Goal: Find specific page/section: Find specific page/section

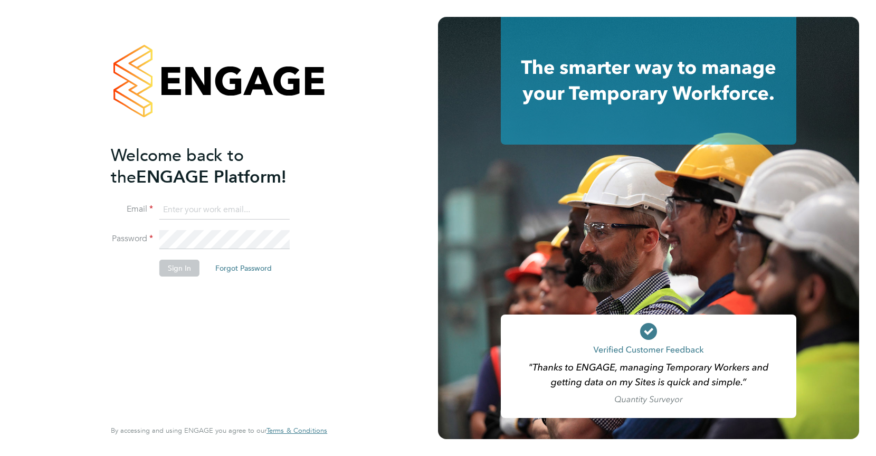
click at [189, 205] on input at bounding box center [224, 210] width 130 height 19
type input "mitch@tr2rec.com"
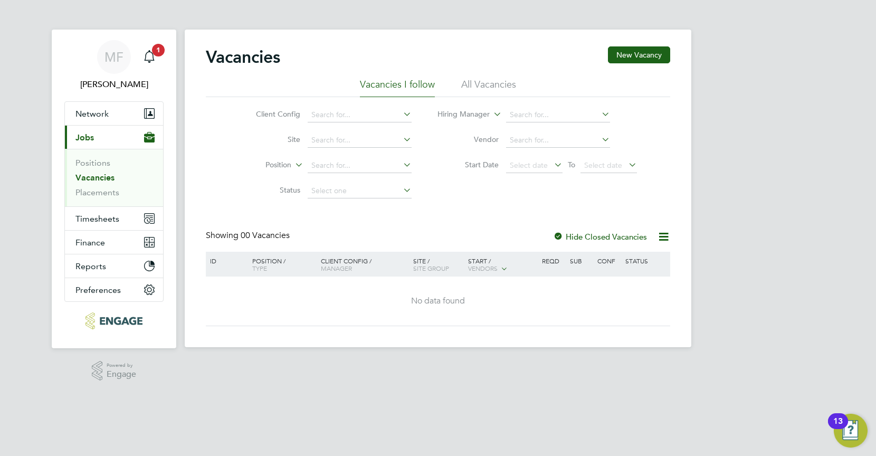
click at [482, 83] on li "All Vacancies" at bounding box center [488, 87] width 55 height 19
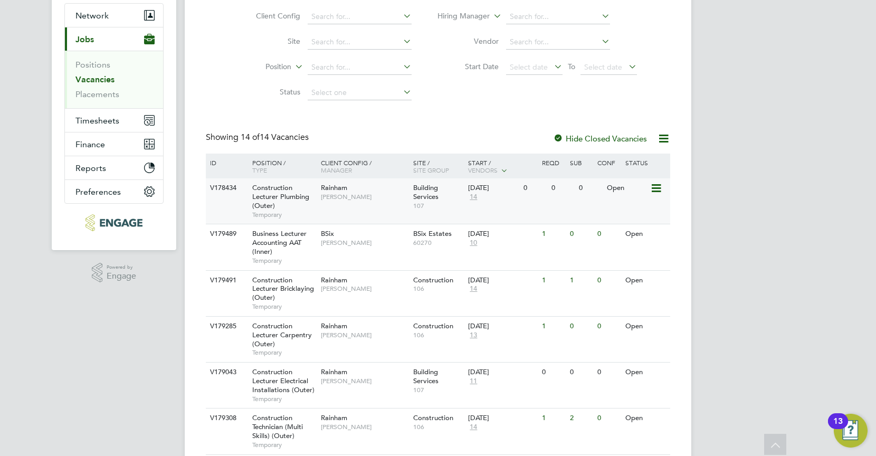
scroll to position [100, 0]
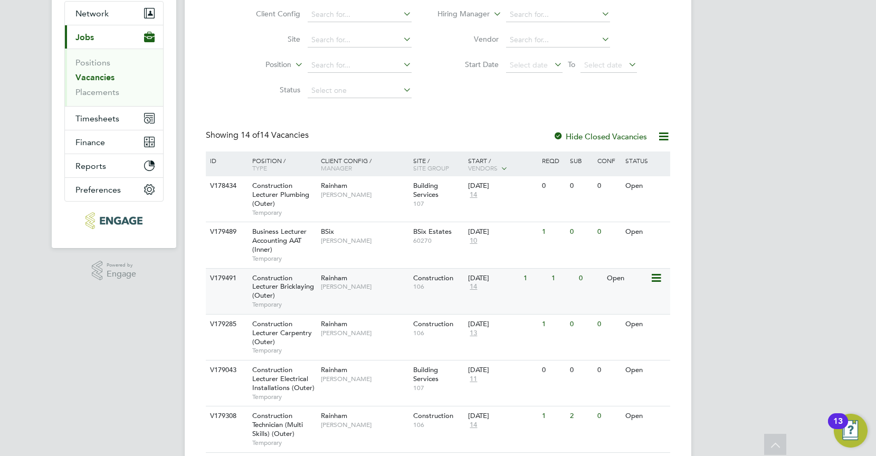
click at [284, 281] on span "Construction Lecturer Bricklaying (Outer)" at bounding box center [283, 286] width 62 height 27
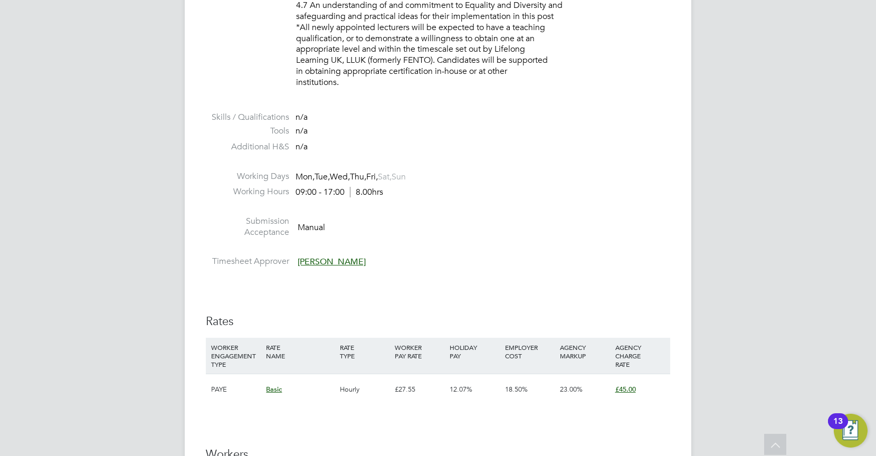
scroll to position [1779, 0]
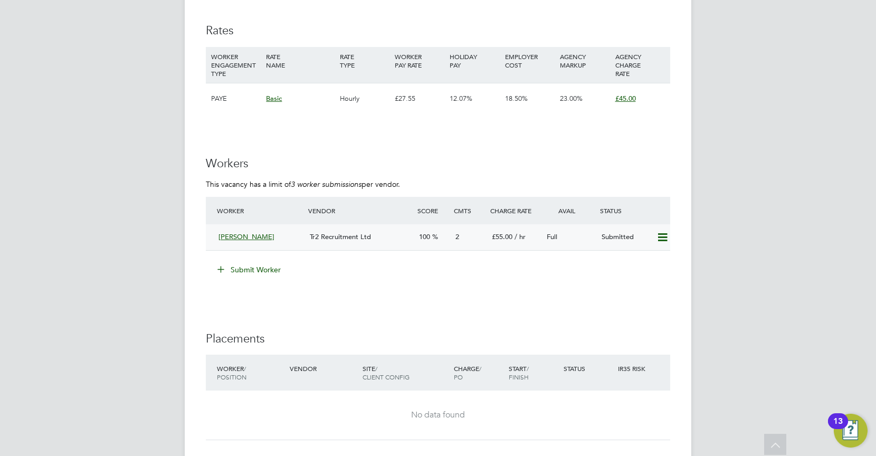
click at [278, 236] on div "David Jones" at bounding box center [259, 237] width 91 height 17
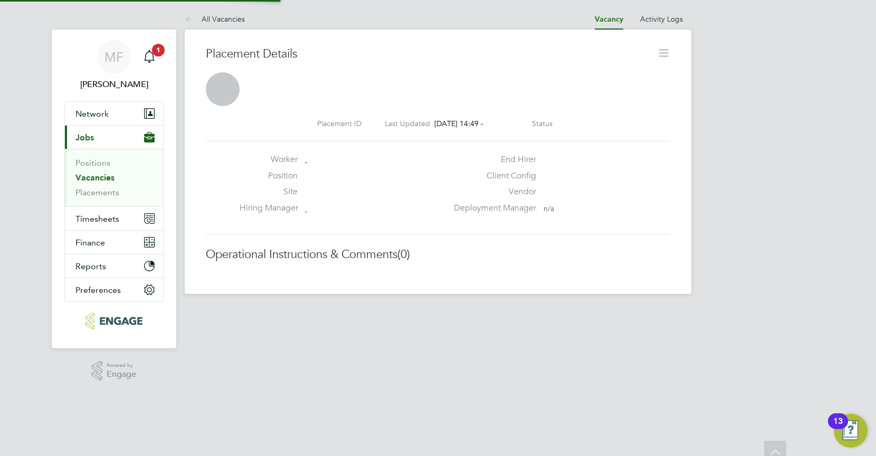
scroll to position [5, 5]
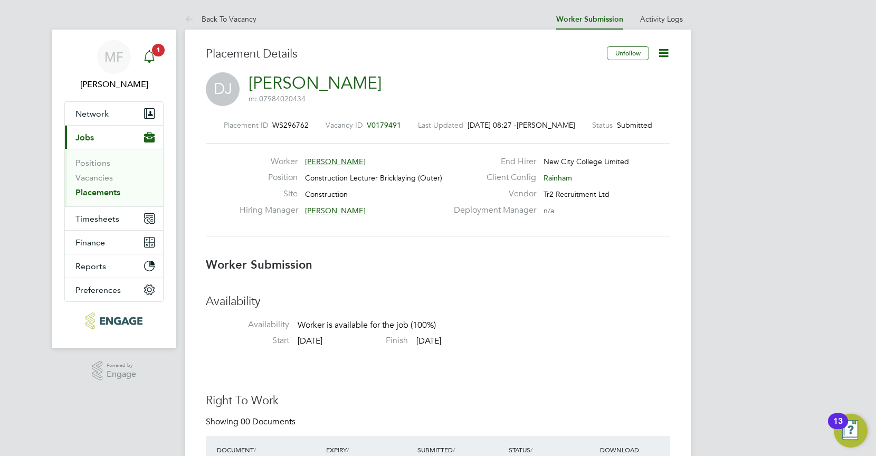
click at [154, 61] on icon "Main navigation" at bounding box center [149, 56] width 13 height 13
